Goal: Navigation & Orientation: Find specific page/section

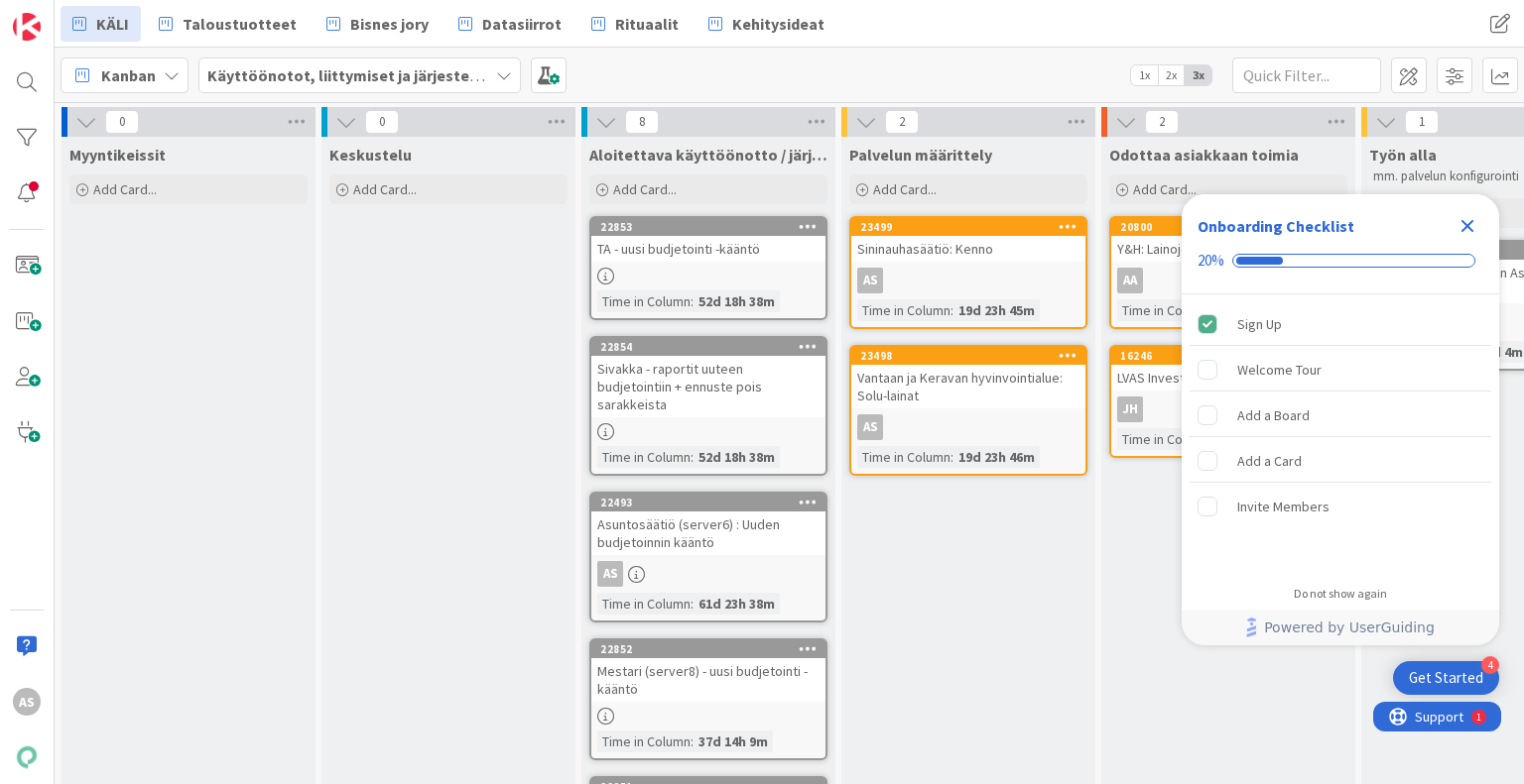
click at [1464, 233] on icon "Close Checklist" at bounding box center [1467, 226] width 24 height 24
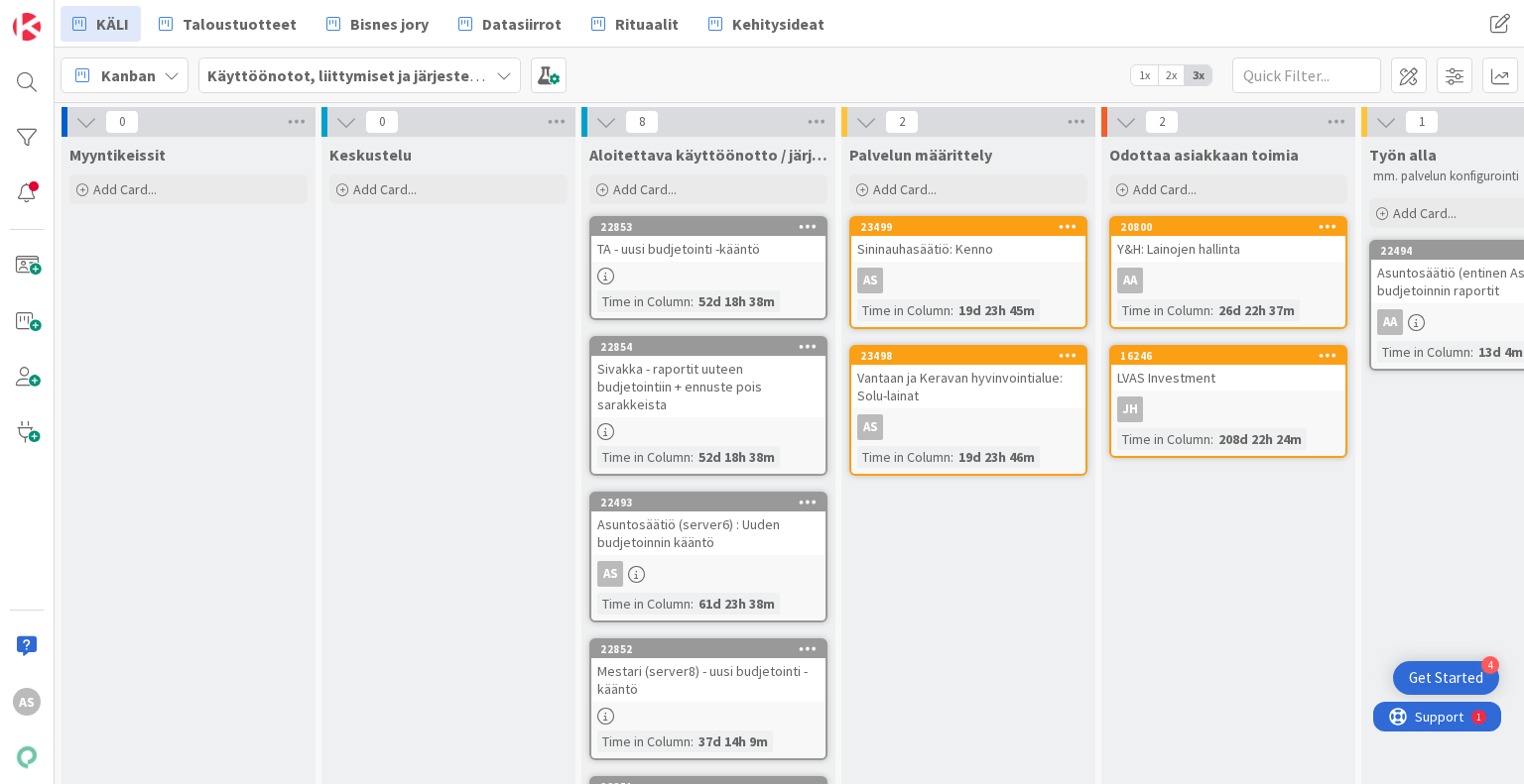
click at [1188, 585] on div "Odottaa asiakkaan toimia Add Card... 20800 Y&H: Lainojen hallinta AA Time in Co…" at bounding box center [1228, 679] width 254 height 1086
click at [361, 19] on span "Bisnes jory" at bounding box center [389, 24] width 79 height 24
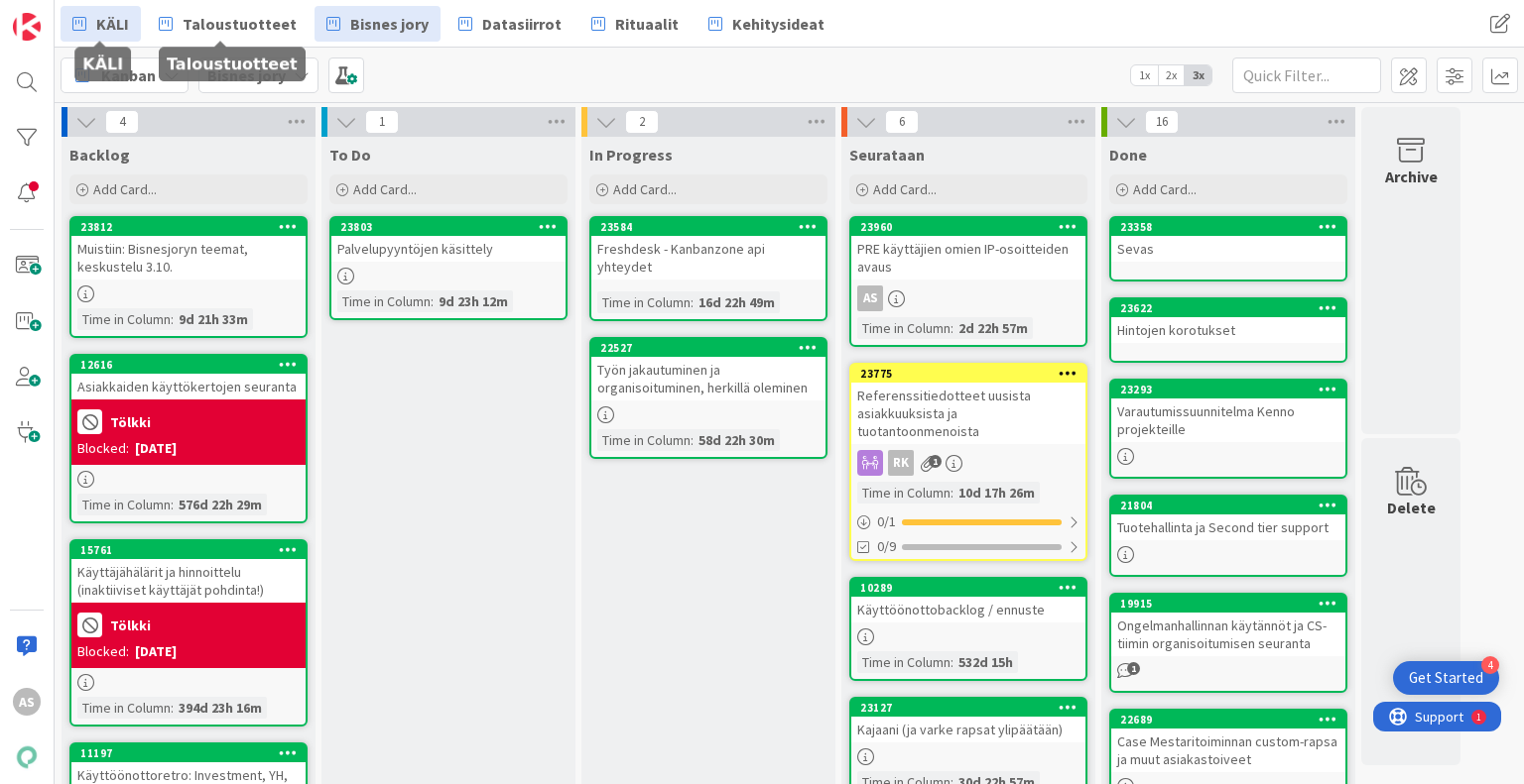
click at [137, 23] on link "KÄLI" at bounding box center [101, 24] width 81 height 36
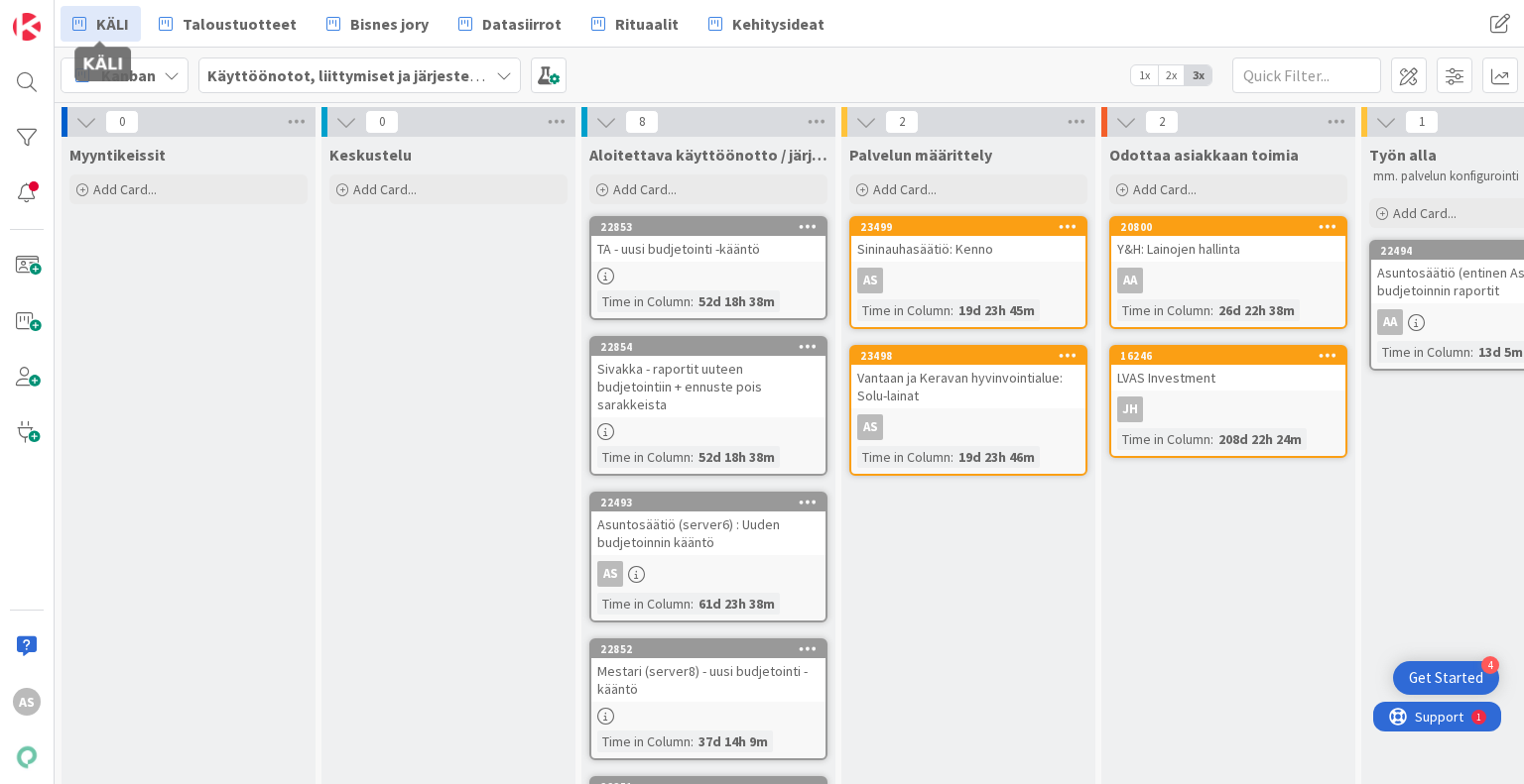
click at [1139, 572] on div "Odottaa asiakkaan toimia Add Card... 20800 Y&H: Lainojen hallinta AA Time in Co…" at bounding box center [1228, 679] width 254 height 1086
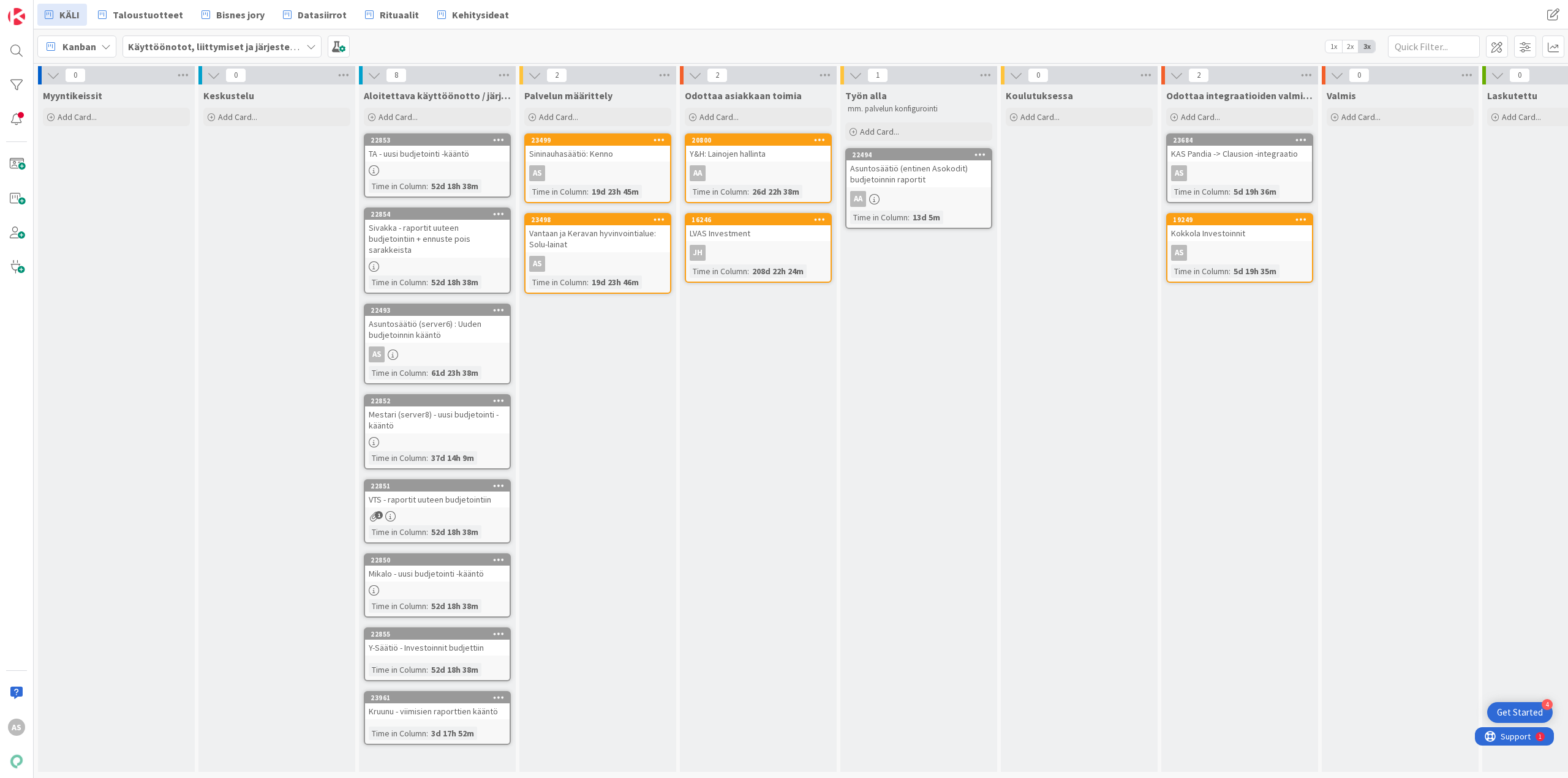
drag, startPoint x: 1550, startPoint y: 0, endPoint x: 1430, endPoint y: 6, distance: 120.1
click at [940, 6] on div "KÄLI Taloustuotteet Bisnes jory Datasiirrot Rituaalit Kehitysideat KÄLI Taloust…" at bounding box center [801, 15] width 1534 height 30
drag, startPoint x: 1553, startPoint y: 0, endPoint x: 1435, endPoint y: 26, distance: 120.8
click at [940, 36] on input "text" at bounding box center [1433, 47] width 92 height 22
click at [940, 17] on div "KÄLI Taloustuotteet Bisnes jory Datasiirrot Rituaalit Kehitysideat KÄLI Taloust…" at bounding box center [801, 15] width 1534 height 30
